Goal: Task Accomplishment & Management: Complete application form

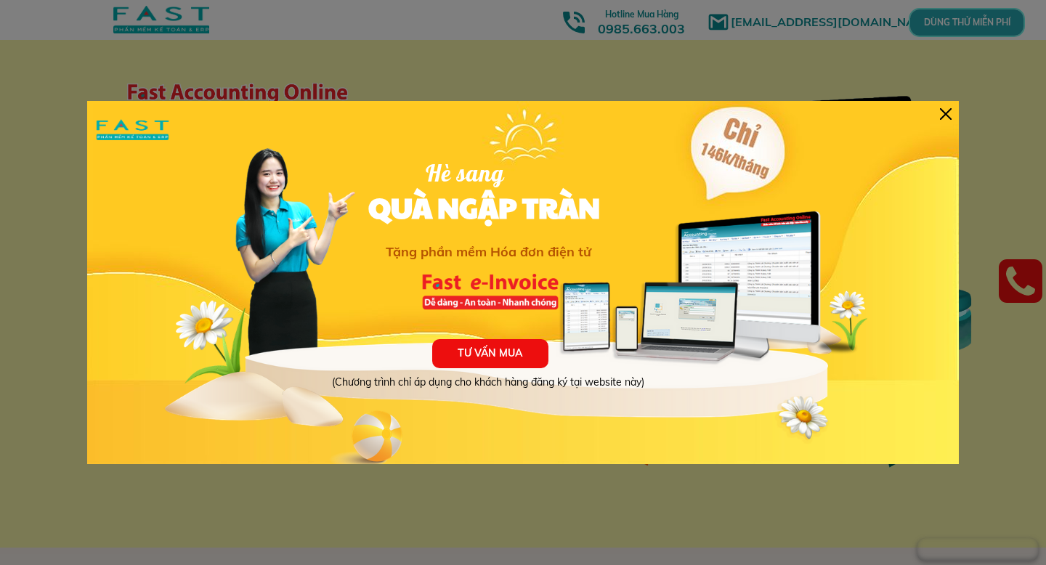
click at [942, 107] on div "TƯ VẤN MUA (Chương trình chỉ áp dụng cho khách hàng đăng ký tại website này) Hè…" at bounding box center [523, 282] width 872 height 363
click at [946, 115] on div at bounding box center [946, 114] width 12 height 12
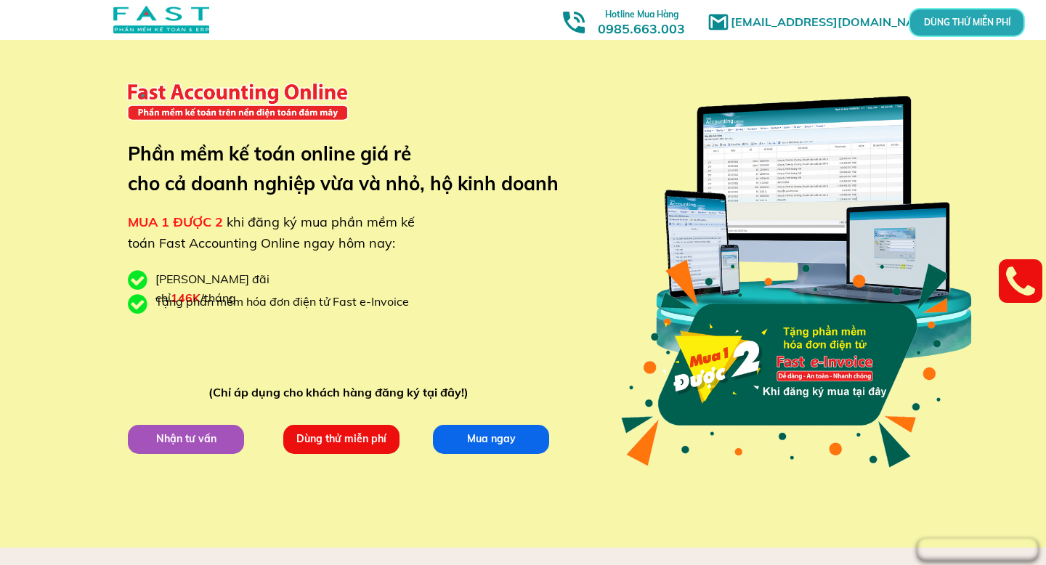
click at [341, 441] on p "Dùng thử miễn phí" at bounding box center [341, 438] width 123 height 31
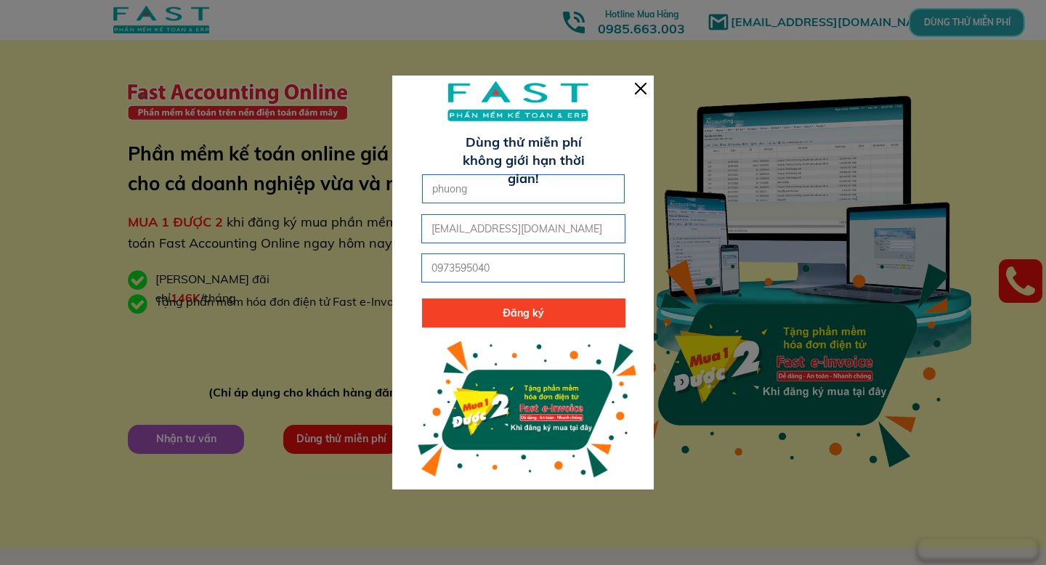
click at [638, 89] on div at bounding box center [641, 89] width 12 height 12
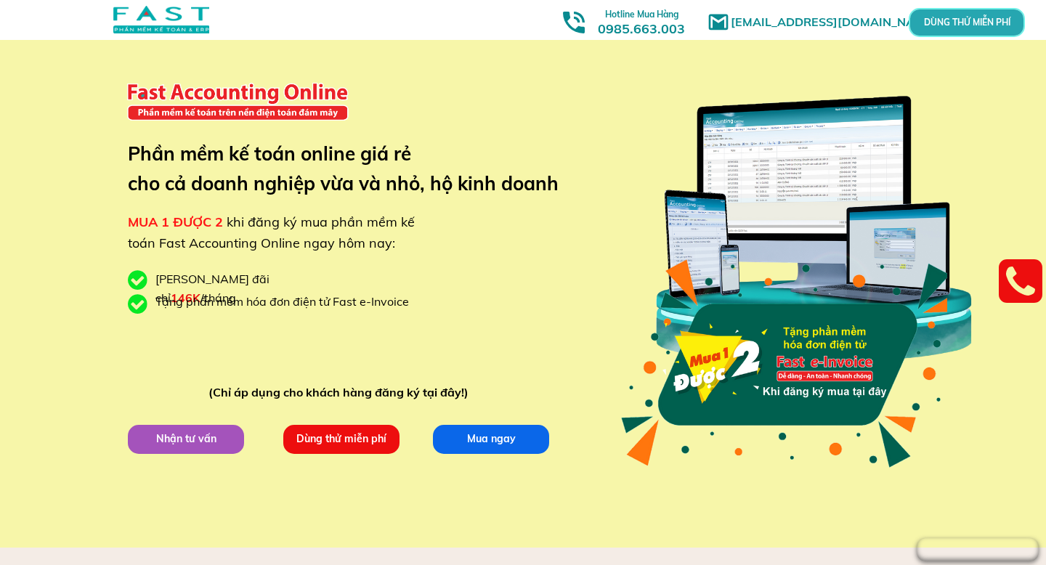
click at [958, 35] on div "DÙNG THỬ MIỄN PHÍ" at bounding box center [967, 22] width 116 height 29
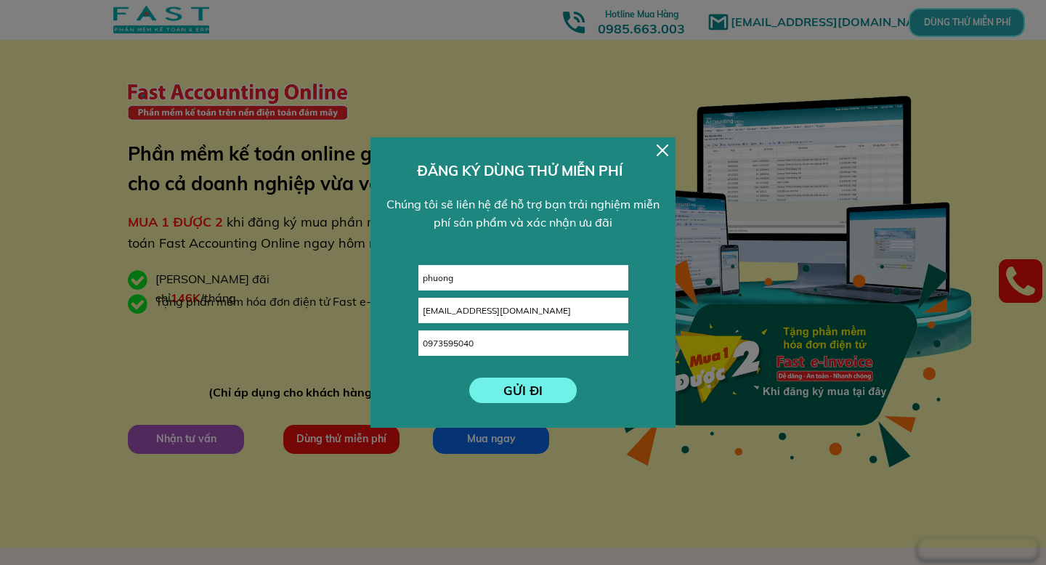
click at [516, 343] on input "0973595040" at bounding box center [523, 343] width 208 height 24
type input "0973595047"
click at [515, 395] on p "GỬI ĐI" at bounding box center [523, 390] width 108 height 25
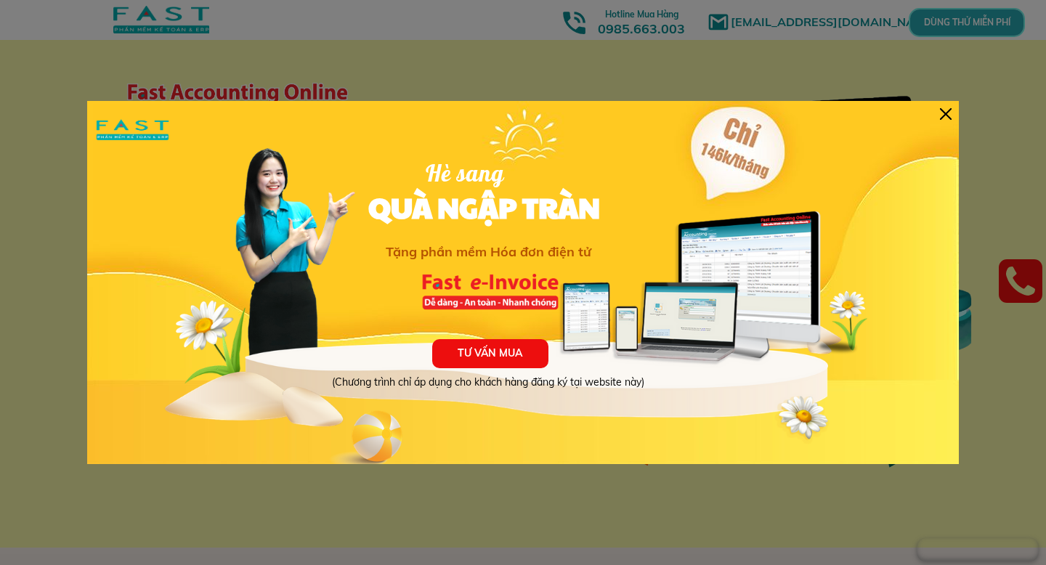
click at [948, 116] on div at bounding box center [946, 114] width 12 height 12
